Goal: Information Seeking & Learning: Learn about a topic

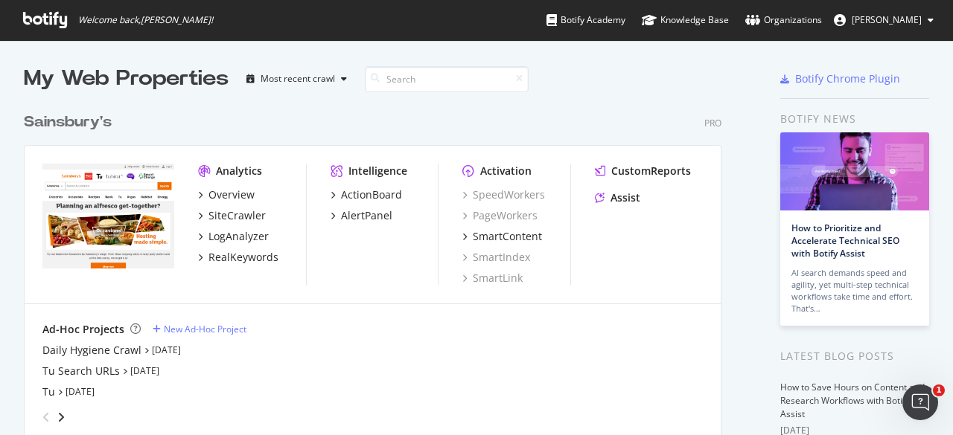
scroll to position [424, 930]
click at [526, 209] on div "PageWorkers" at bounding box center [499, 215] width 75 height 15
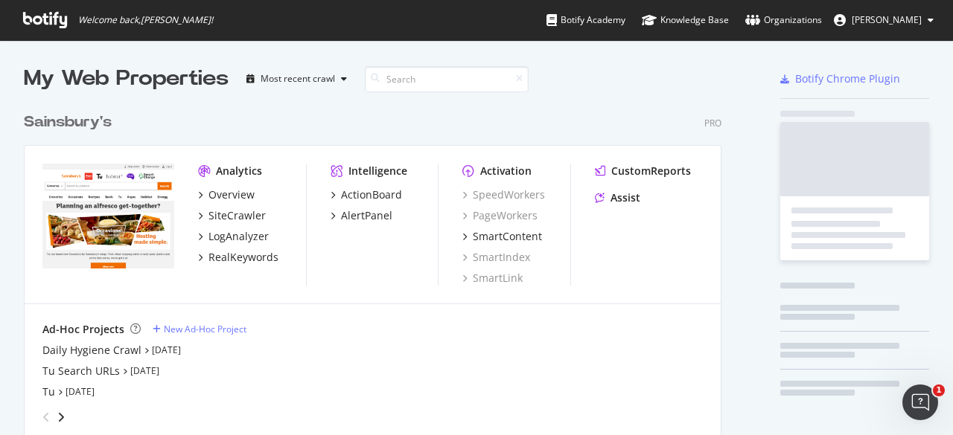
scroll to position [424, 930]
